Goal: Task Accomplishment & Management: Complete application form

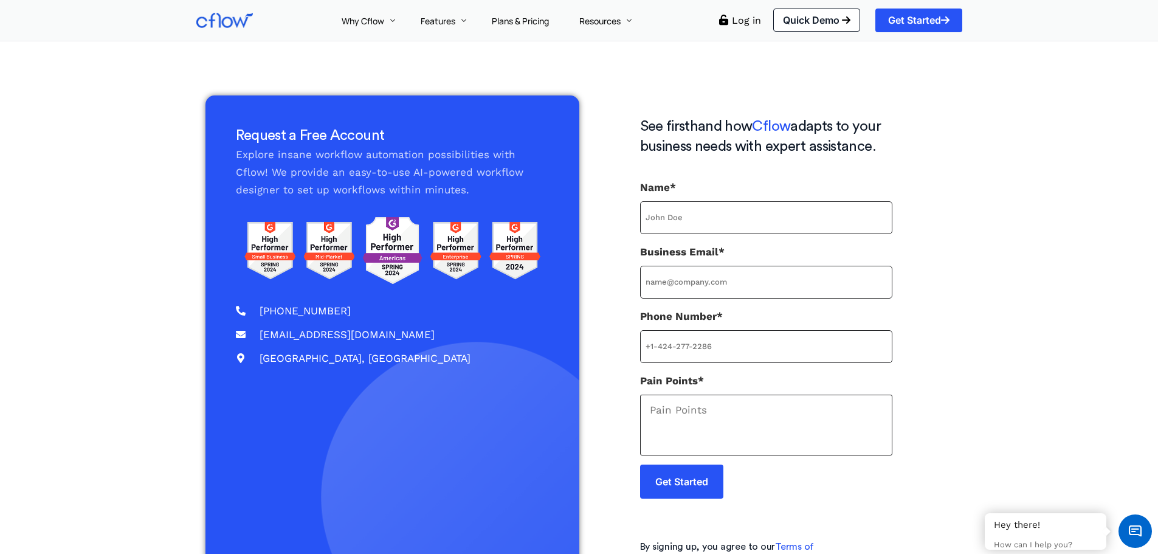
scroll to position [58, 0]
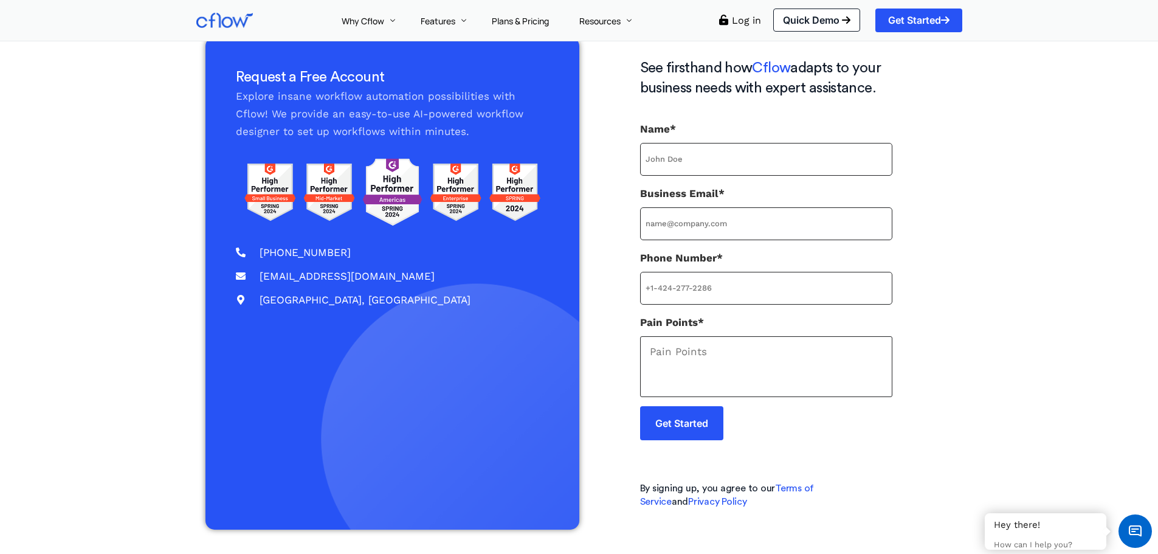
click at [16, 105] on div "Request a Free Account Explore insane workflow automation possibilities with Cf…" at bounding box center [579, 284] width 1158 height 542
